Goal: Information Seeking & Learning: Learn about a topic

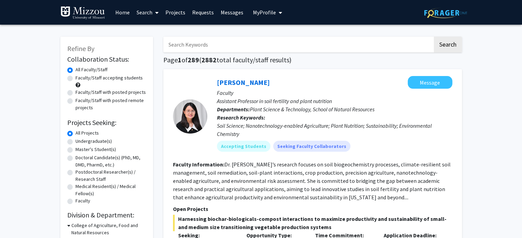
click at [75, 141] on label "Undergraduate(s)" at bounding box center [93, 141] width 36 height 7
click at [75, 141] on input "Undergraduate(s)" at bounding box center [77, 140] width 4 height 4
radio input "true"
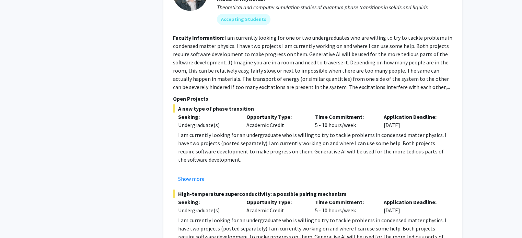
scroll to position [1543, 0]
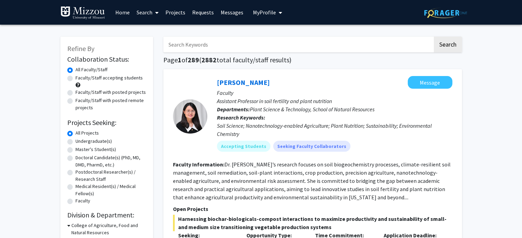
click at [75, 78] on label "Faculty/Staff accepting students" at bounding box center [108, 77] width 67 height 7
click at [75, 78] on input "Faculty/Staff accepting students" at bounding box center [77, 76] width 4 height 4
radio input "true"
click at [208, 48] on input "Search Keywords" at bounding box center [297, 45] width 269 height 16
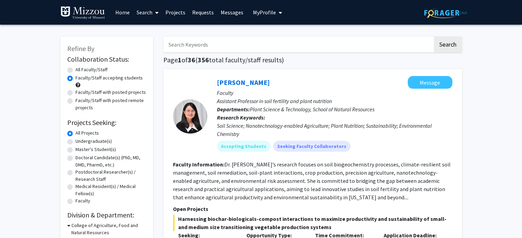
click at [208, 48] on input "Search Keywords" at bounding box center [297, 45] width 269 height 16
type input "trauma"
click at [434, 37] on button "Search" at bounding box center [448, 45] width 28 height 16
radio input "true"
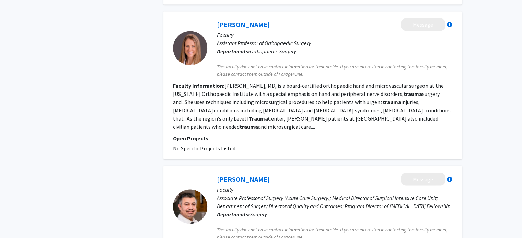
scroll to position [1351, 0]
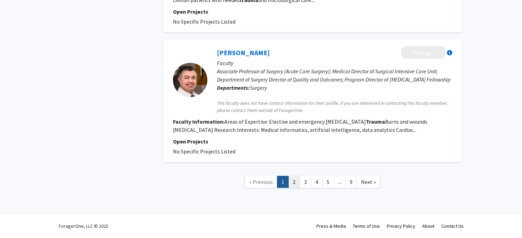
click at [296, 180] on link "2" at bounding box center [294, 182] width 12 height 12
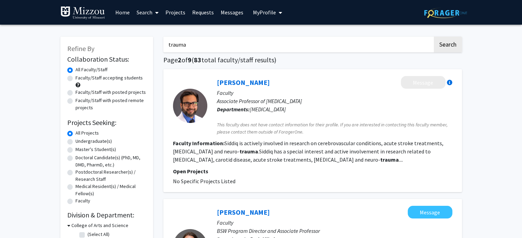
drag, startPoint x: 195, startPoint y: 45, endPoint x: 162, endPoint y: 44, distance: 33.3
type input "adolescence"
click at [434, 37] on button "Search" at bounding box center [448, 45] width 28 height 16
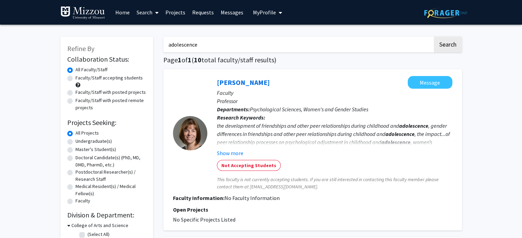
click at [75, 79] on label "Faculty/Staff accepting students" at bounding box center [108, 77] width 67 height 7
click at [75, 79] on input "Faculty/Staff accepting students" at bounding box center [77, 76] width 4 height 4
radio input "true"
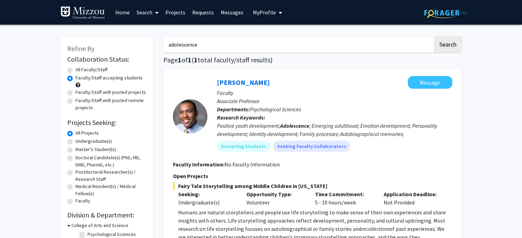
click at [75, 68] on label "All Faculty/Staff" at bounding box center [91, 69] width 32 height 7
click at [75, 68] on input "All Faculty/Staff" at bounding box center [77, 68] width 4 height 4
radio input "true"
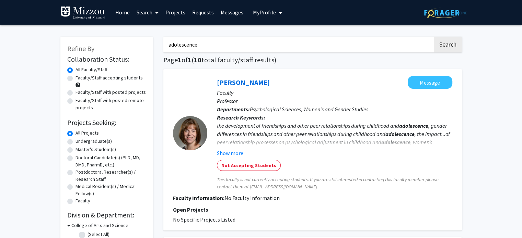
drag, startPoint x: 204, startPoint y: 43, endPoint x: 117, endPoint y: 37, distance: 87.7
click at [436, 50] on button "Search" at bounding box center [448, 45] width 28 height 16
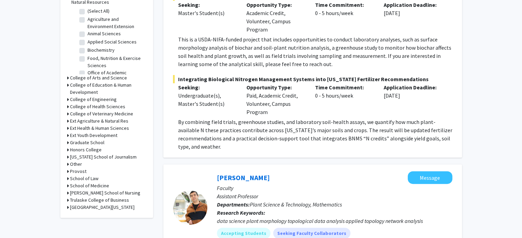
scroll to position [235, 0]
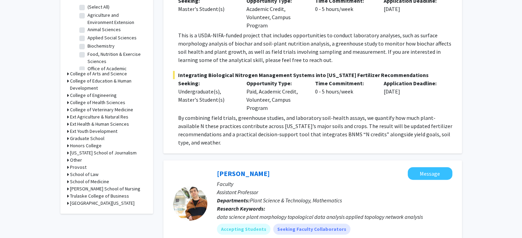
click at [68, 74] on icon at bounding box center [68, 73] width 2 height 7
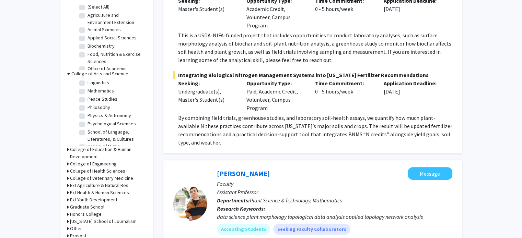
scroll to position [153, 0]
click at [87, 118] on label "Psychological Sciences" at bounding box center [111, 114] width 48 height 7
click at [87, 116] on input "Psychological Sciences" at bounding box center [89, 113] width 4 height 4
checkbox input "true"
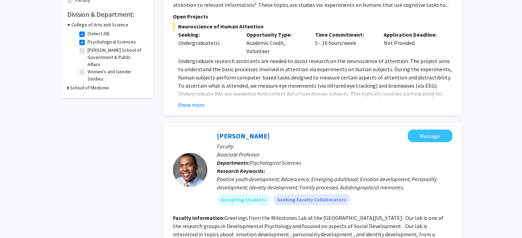
scroll to position [151, 0]
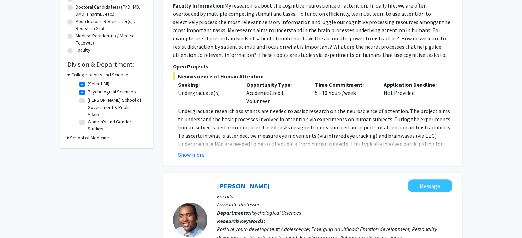
click at [87, 93] on label "Psychological Sciences" at bounding box center [111, 91] width 48 height 7
click at [87, 93] on input "Psychological Sciences" at bounding box center [89, 90] width 4 height 4
checkbox input "false"
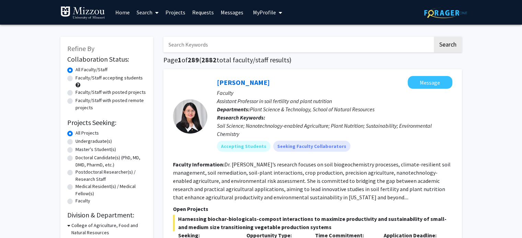
click at [225, 45] on input "Search Keywords" at bounding box center [297, 45] width 269 height 16
type input "r"
click at [434, 37] on button "Search" at bounding box center [448, 45] width 28 height 16
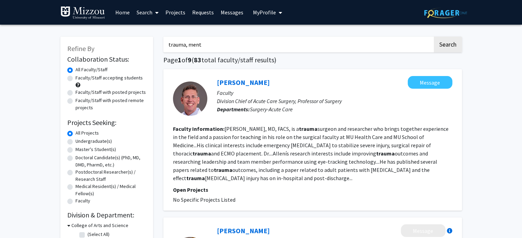
click at [241, 37] on input "trauma, ment" at bounding box center [297, 45] width 269 height 16
type input "trauma, mental health"
click at [434, 37] on button "Search" at bounding box center [448, 45] width 28 height 16
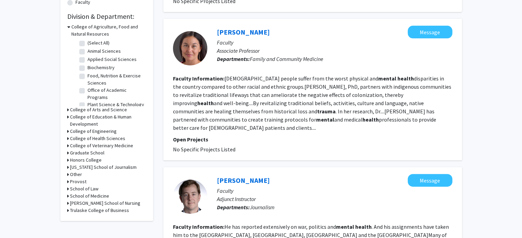
scroll to position [99, 0]
